Goal: Task Accomplishment & Management: Use online tool/utility

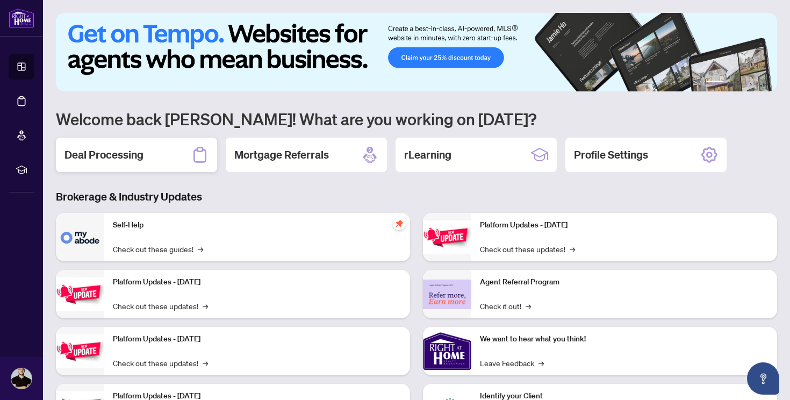
click at [167, 162] on div "Deal Processing" at bounding box center [136, 155] width 161 height 34
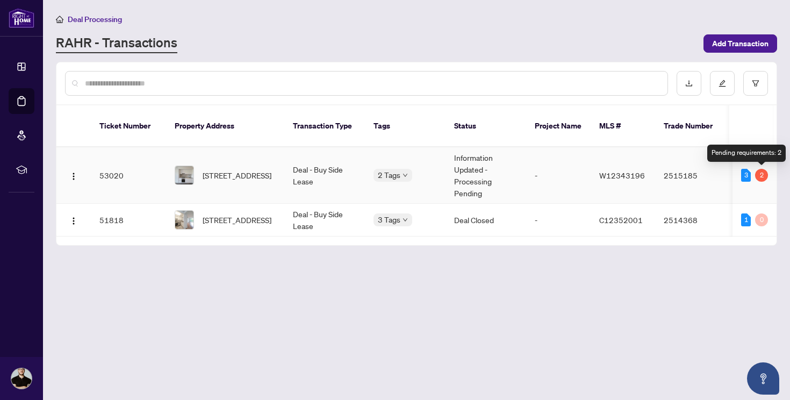
click at [762, 171] on div "2" at bounding box center [761, 175] width 13 height 13
click at [746, 175] on div "3" at bounding box center [746, 175] width 10 height 13
click at [183, 169] on img at bounding box center [184, 175] width 18 height 18
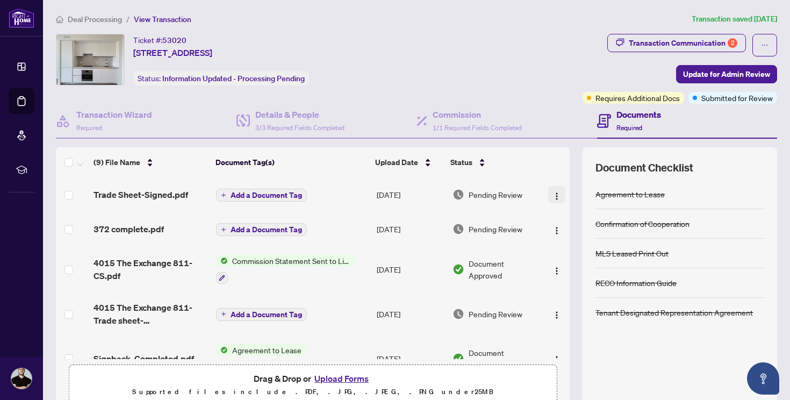
click at [556, 197] on img "button" at bounding box center [556, 196] width 9 height 9
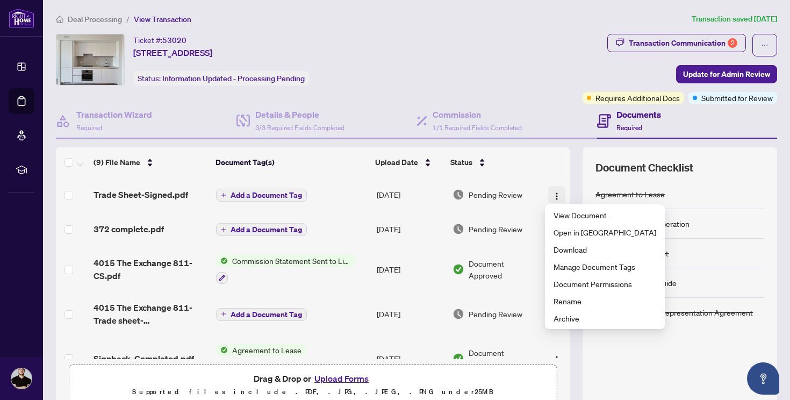
click at [556, 197] on img "button" at bounding box center [556, 196] width 9 height 9
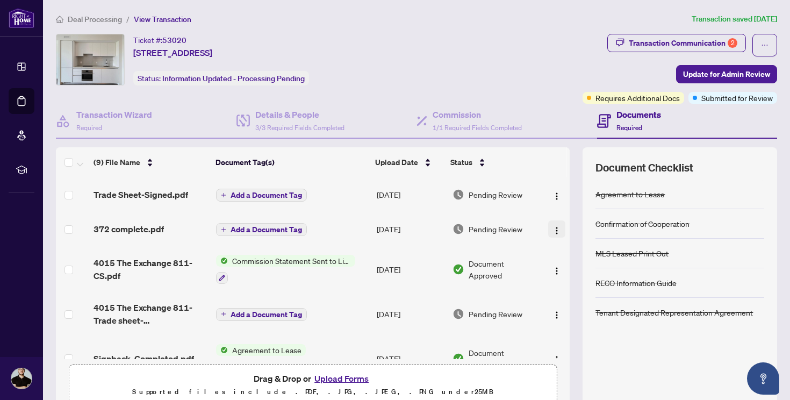
click at [549, 221] on button "button" at bounding box center [556, 228] width 17 height 17
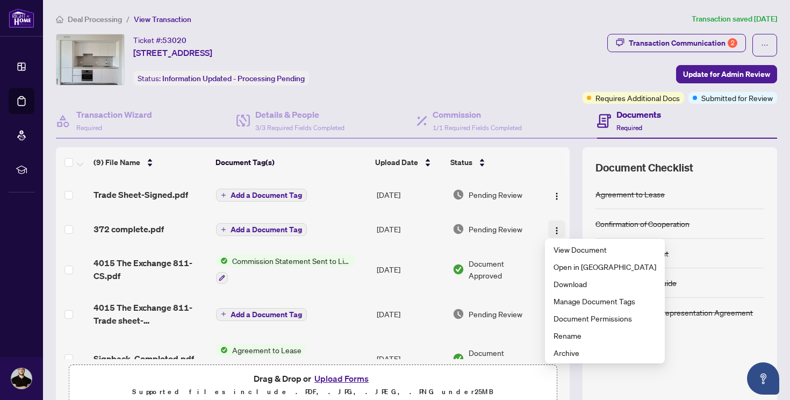
click at [549, 221] on button "button" at bounding box center [556, 228] width 17 height 17
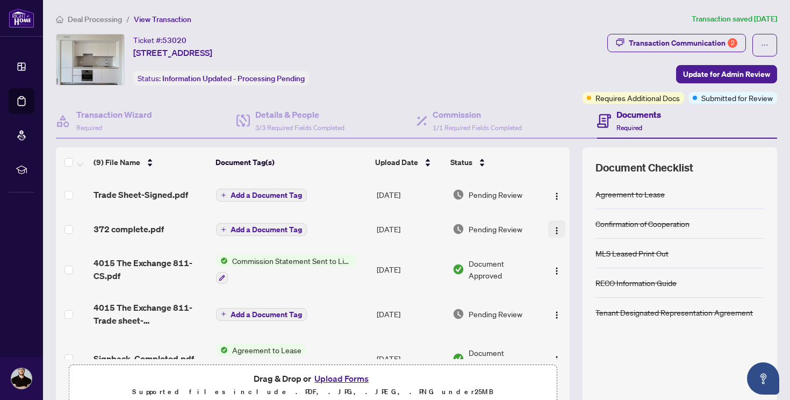
click at [549, 221] on button "button" at bounding box center [556, 228] width 17 height 17
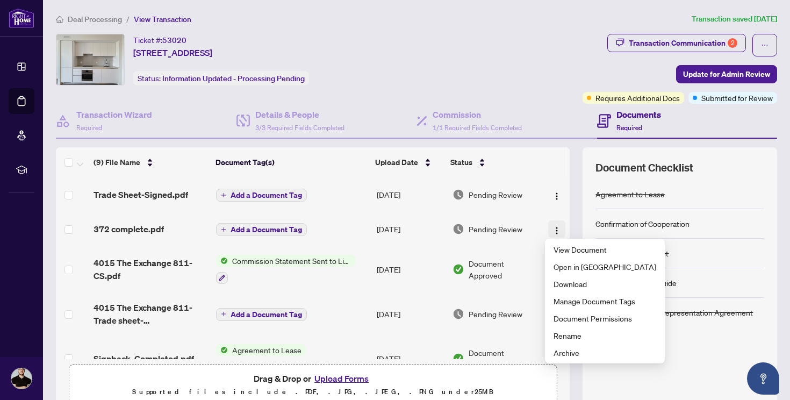
click at [549, 221] on button "button" at bounding box center [556, 228] width 17 height 17
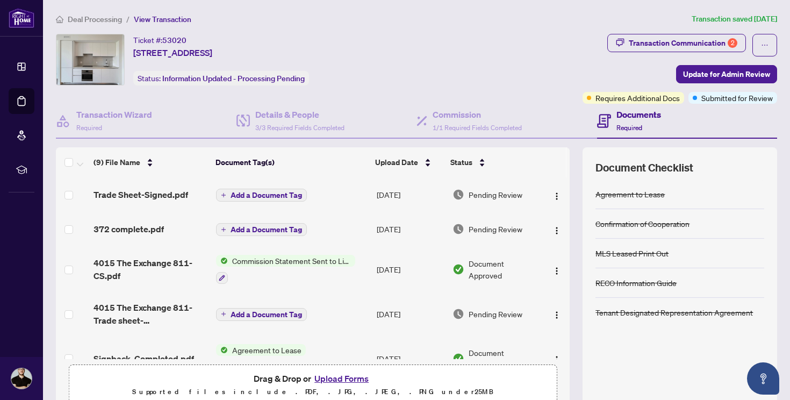
scroll to position [206, 0]
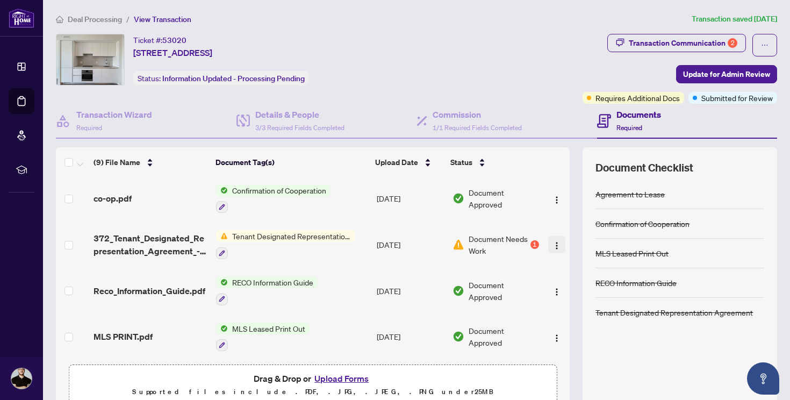
click at [557, 241] on img "button" at bounding box center [556, 245] width 9 height 9
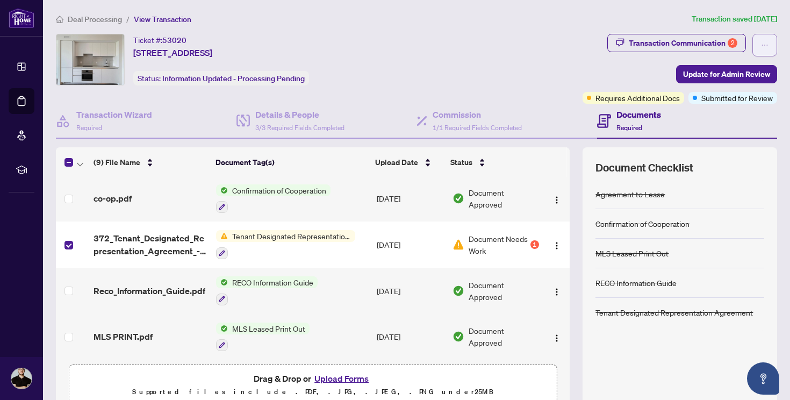
click at [769, 46] on button "button" at bounding box center [764, 45] width 25 height 23
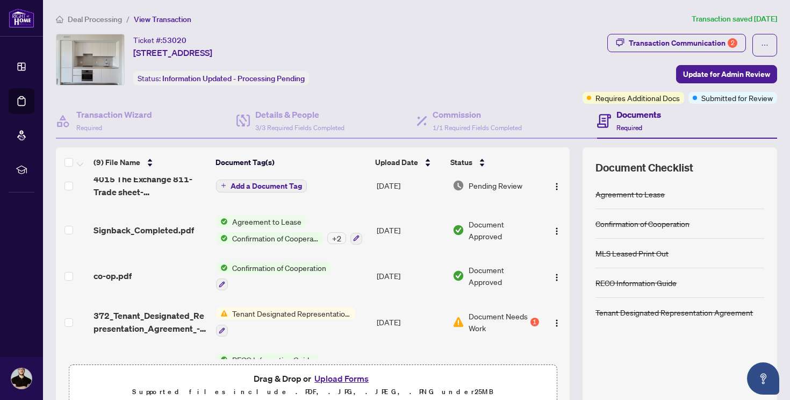
scroll to position [0, 0]
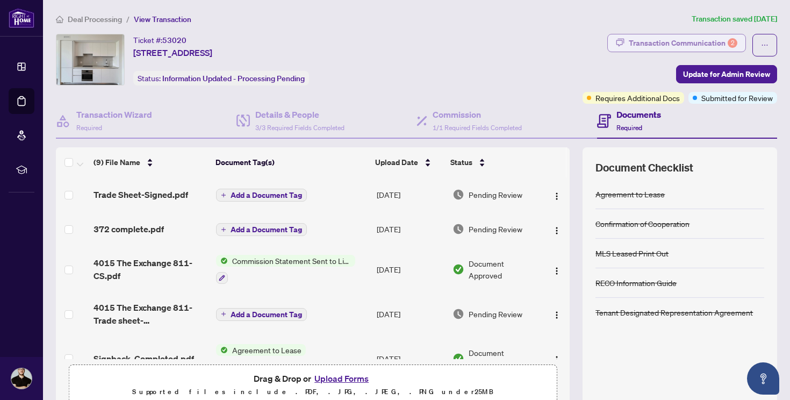
click at [678, 44] on div "Transaction Communication 2" at bounding box center [683, 42] width 109 height 17
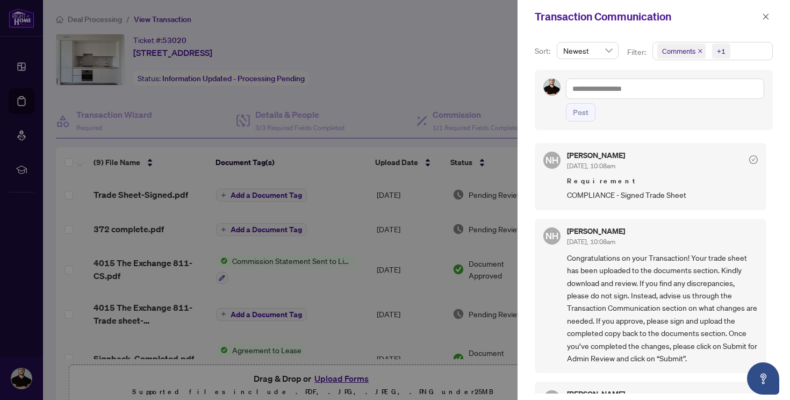
click at [346, 55] on div at bounding box center [395, 200] width 790 height 400
click at [770, 11] on button "button" at bounding box center [766, 16] width 14 height 13
